Goal: Use online tool/utility: Utilize a website feature to perform a specific function

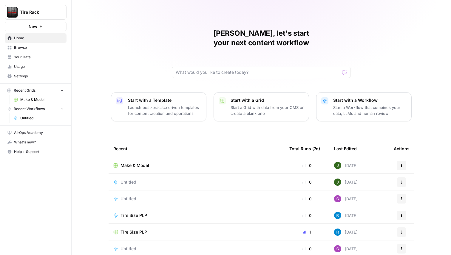
click at [41, 11] on span "Tire Rack" at bounding box center [38, 12] width 36 height 6
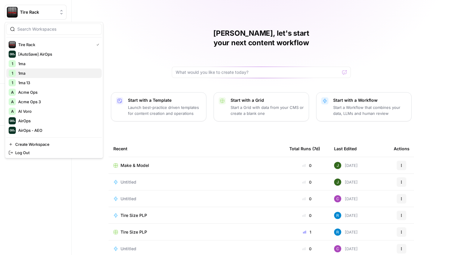
click at [29, 75] on span "1ma" at bounding box center [57, 73] width 79 height 6
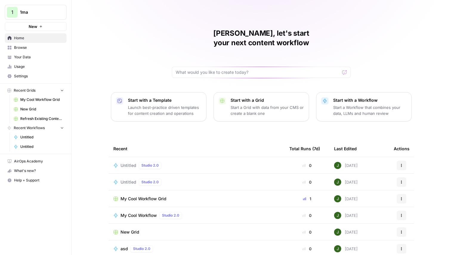
click at [125, 163] on span "Untitled" at bounding box center [128, 166] width 16 height 6
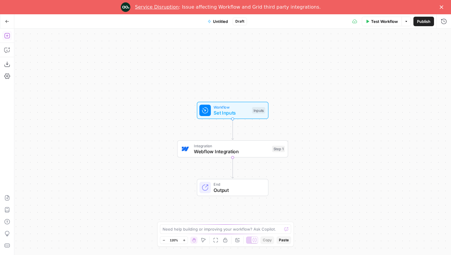
click at [8, 34] on icon "button" at bounding box center [7, 36] width 6 height 6
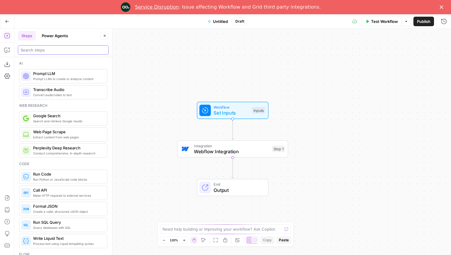
click at [58, 49] on input "search" at bounding box center [63, 50] width 85 height 6
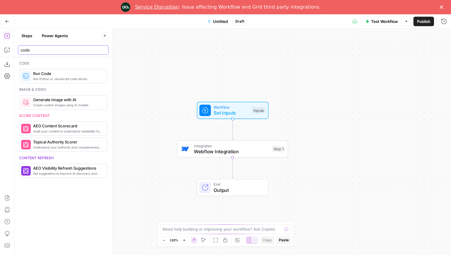
type input "code"
click at [67, 76] on span "Run Code" at bounding box center [67, 74] width 69 height 6
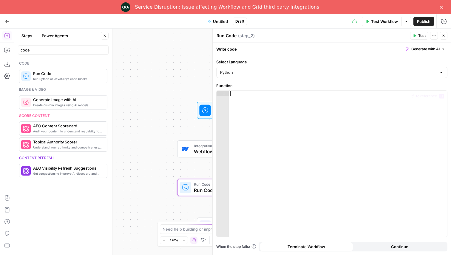
click at [269, 117] on div at bounding box center [338, 169] width 218 height 157
type textarea "*"
type textarea "********"
click at [417, 35] on button "Test" at bounding box center [419, 36] width 18 height 8
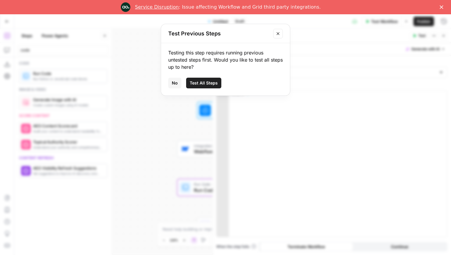
click at [172, 80] on button "No" at bounding box center [174, 83] width 13 height 11
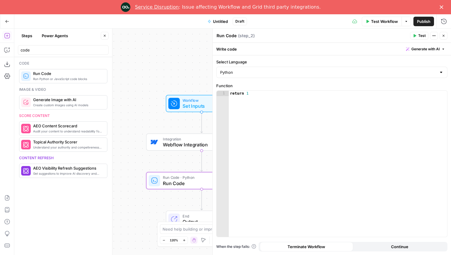
drag, startPoint x: 177, startPoint y: 137, endPoint x: 135, endPoint y: 126, distance: 43.5
click at [135, 126] on div "Workflow Set Inputs Inputs Integration Webflow Integration Step 1 Run Code · Py…" at bounding box center [232, 142] width 436 height 227
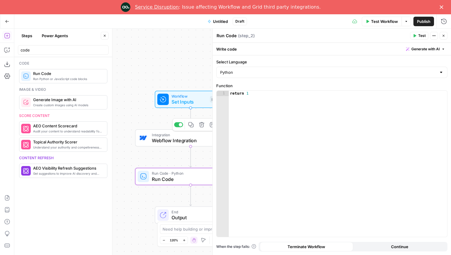
click at [180, 126] on div at bounding box center [181, 125] width 4 height 4
click at [279, 131] on div "return 1" at bounding box center [338, 169] width 218 height 157
click at [420, 36] on span "Test" at bounding box center [421, 35] width 7 height 5
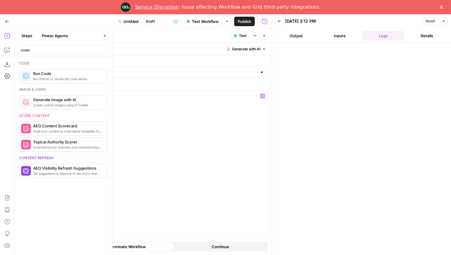
click at [207, 125] on div "return 1" at bounding box center [158, 169] width 218 height 157
click at [7, 19] on button "Go Back" at bounding box center [7, 21] width 11 height 11
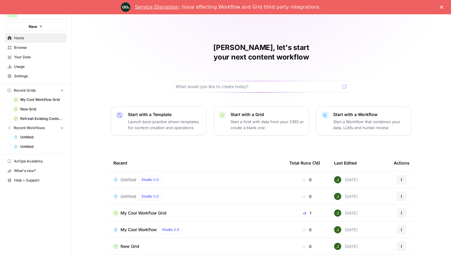
click at [42, 17] on button "1 1ma" at bounding box center [36, 12] width 62 height 15
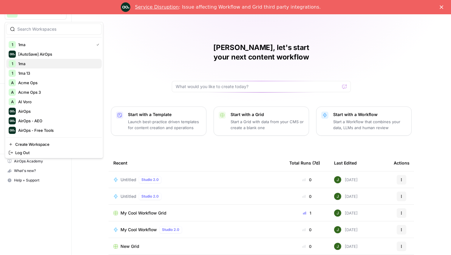
click at [41, 61] on span "1ma" at bounding box center [57, 64] width 79 height 6
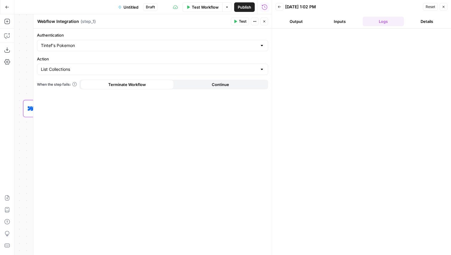
click at [237, 21] on button "Test" at bounding box center [240, 22] width 18 height 8
click at [441, 10] on button "Close" at bounding box center [443, 7] width 8 height 8
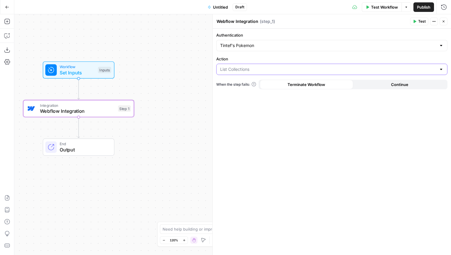
click at [278, 70] on input "Action" at bounding box center [328, 69] width 216 height 6
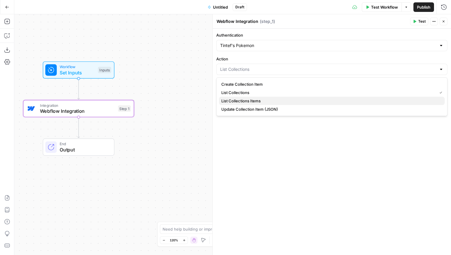
click at [258, 97] on button "List Collections Items" at bounding box center [332, 101] width 226 height 8
type input "List Collections Items"
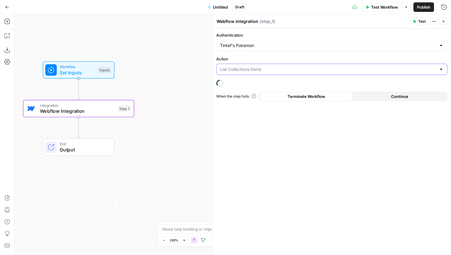
click at [262, 66] on input "Action" at bounding box center [328, 69] width 216 height 6
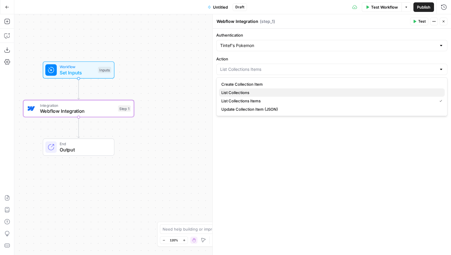
click at [259, 91] on span "List Collections" at bounding box center [330, 93] width 219 height 6
type input "List Collections"
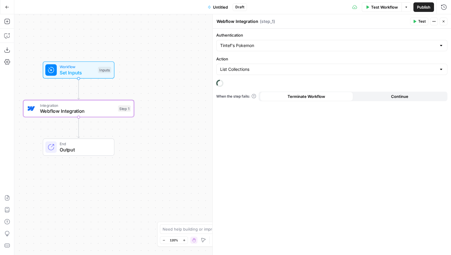
click at [418, 23] on span "Test" at bounding box center [421, 21] width 7 height 5
